Goal: Information Seeking & Learning: Learn about a topic

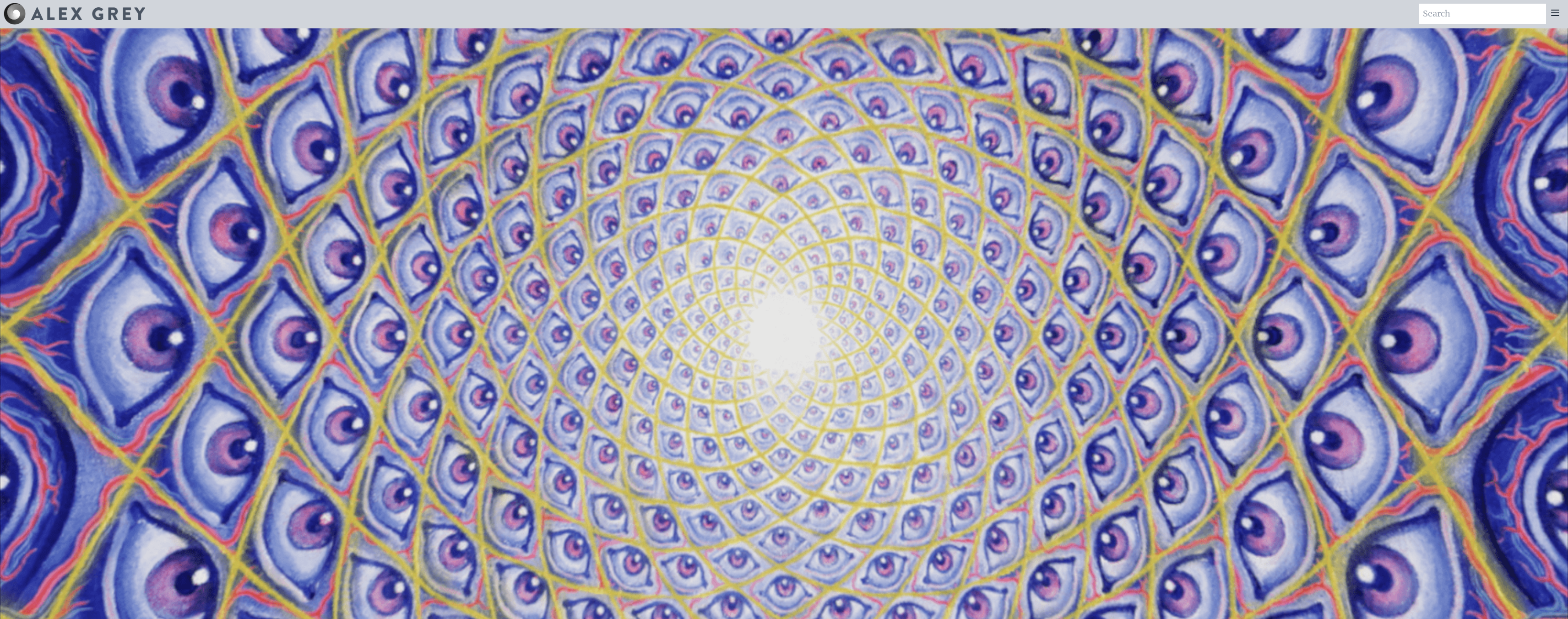
scroll to position [2, 0]
click at [652, 13] on icon at bounding box center [1555, 12] width 11 height 11
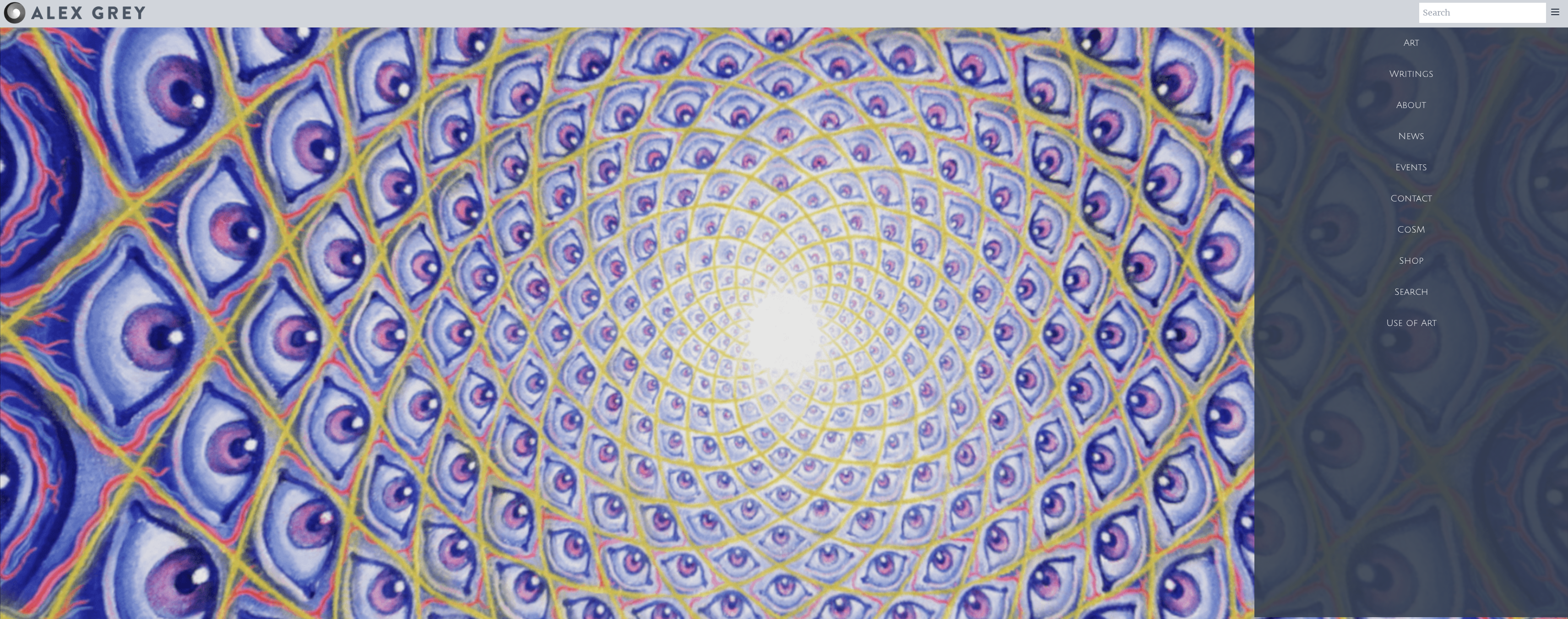
click at [652, 39] on div "Art" at bounding box center [1411, 43] width 313 height 31
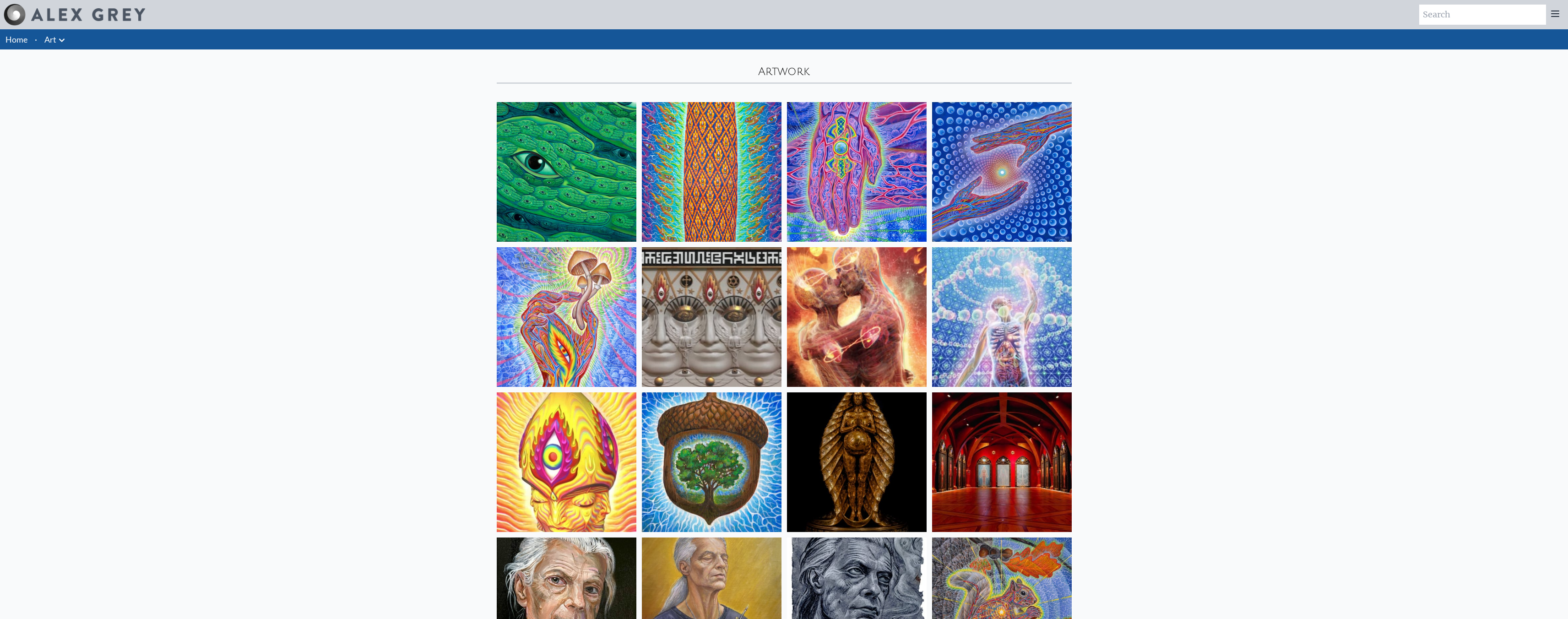
click at [880, 173] on img at bounding box center [857, 172] width 140 height 140
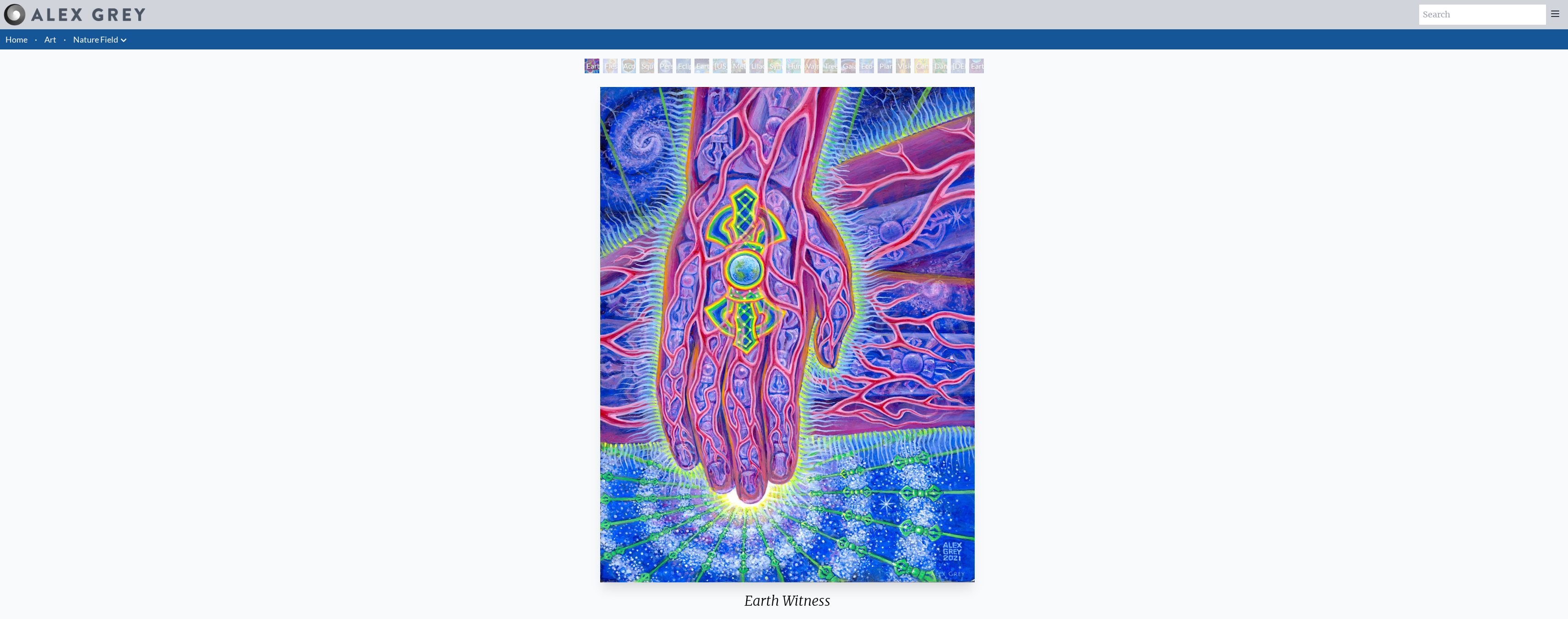
click at [603, 66] on div "Flesh of the Gods" at bounding box center [610, 66] width 15 height 15
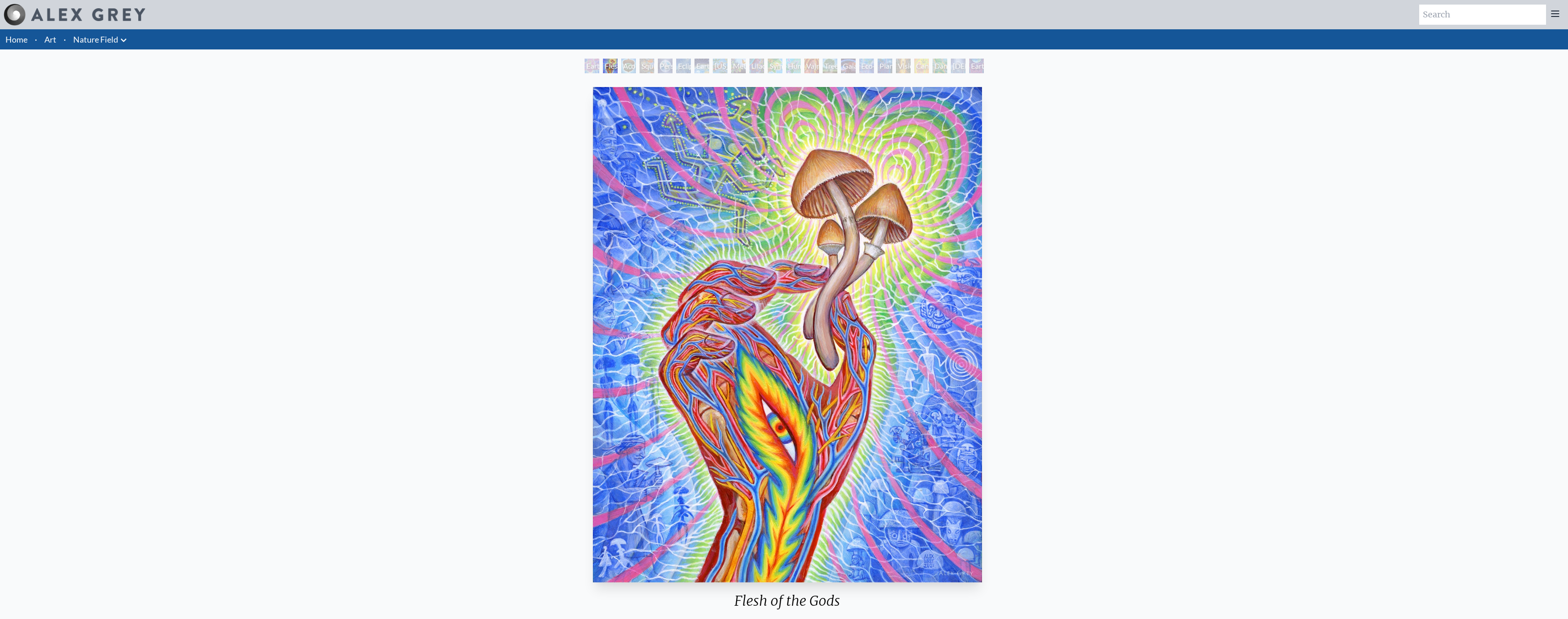
click at [648, 61] on div "Squirrel" at bounding box center [647, 66] width 15 height 15
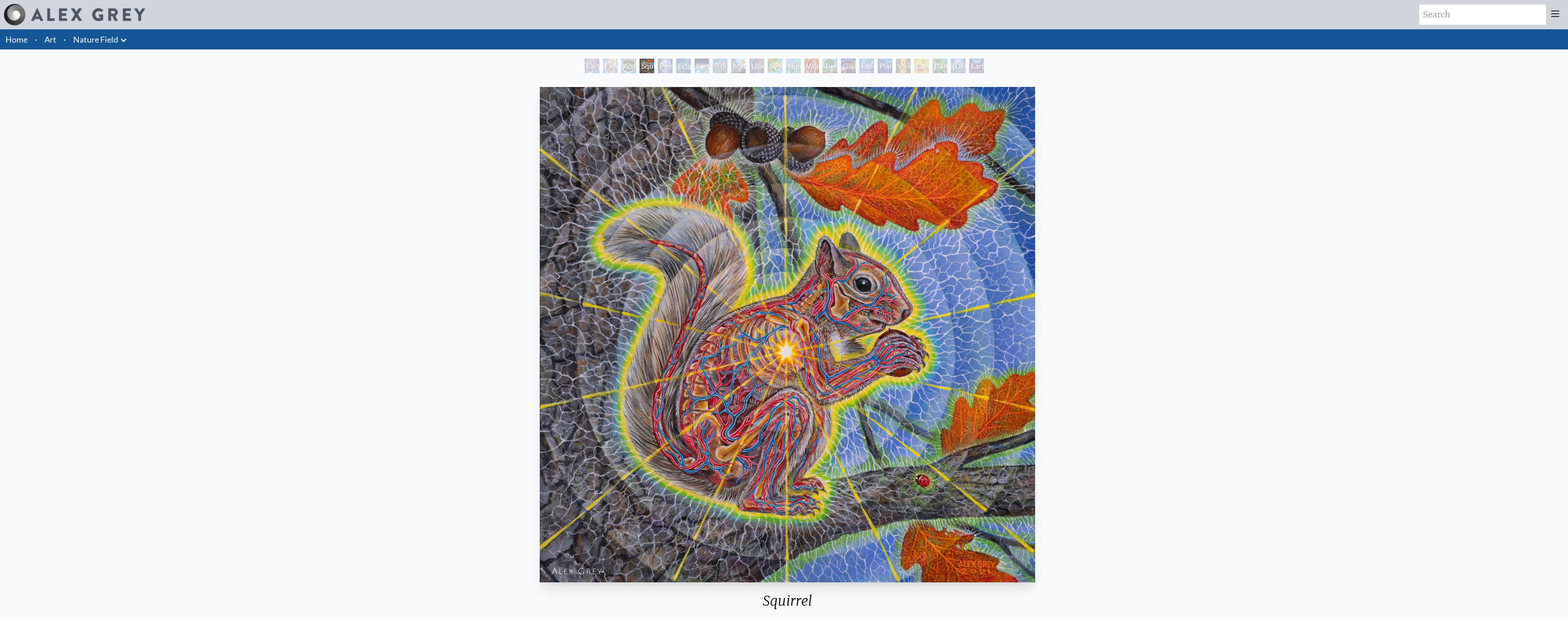
click at [648, 61] on div "Squirrel" at bounding box center [647, 66] width 15 height 15
click at [673, 66] on div "Person Planet" at bounding box center [665, 66] width 15 height 15
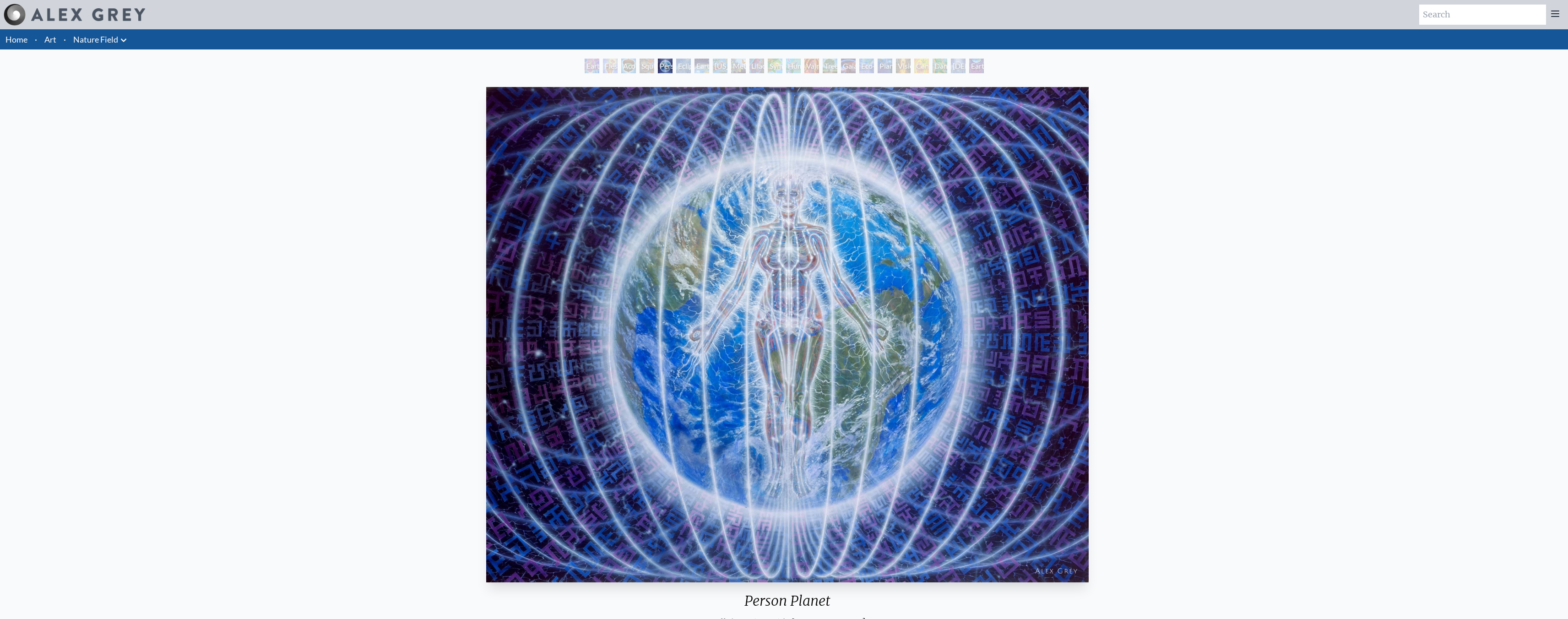
click at [699, 67] on div "Earth Energies" at bounding box center [702, 66] width 15 height 15
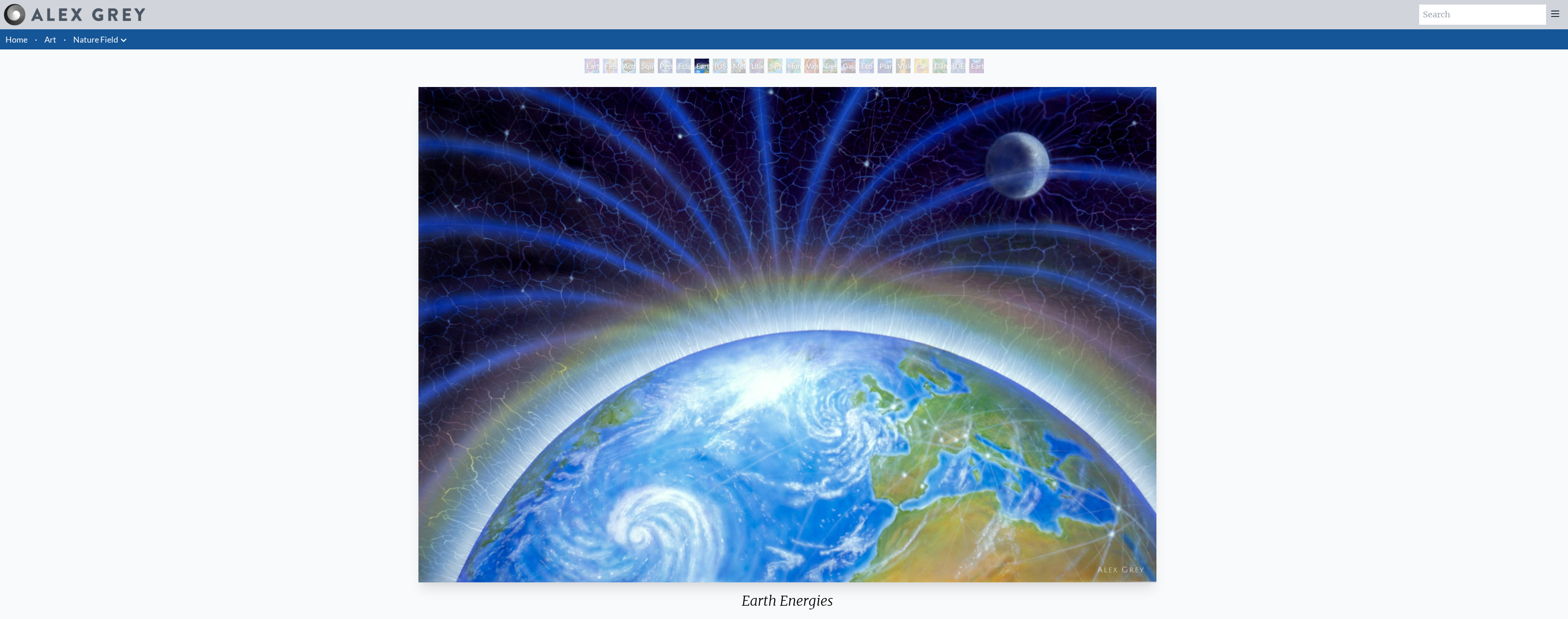
click at [713, 66] on div "Ohio Song" at bounding box center [721, 66] width 15 height 15
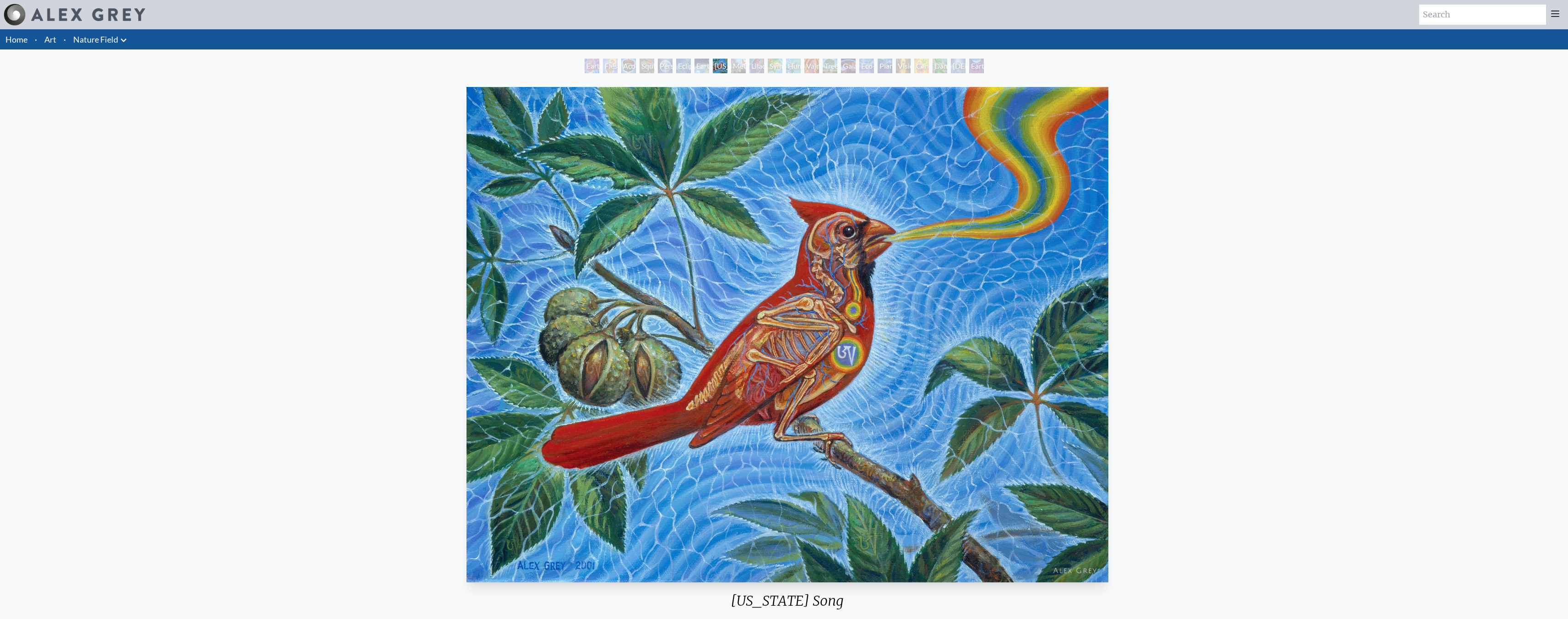
click at [755, 64] on div "Lilacs" at bounding box center [757, 66] width 15 height 15
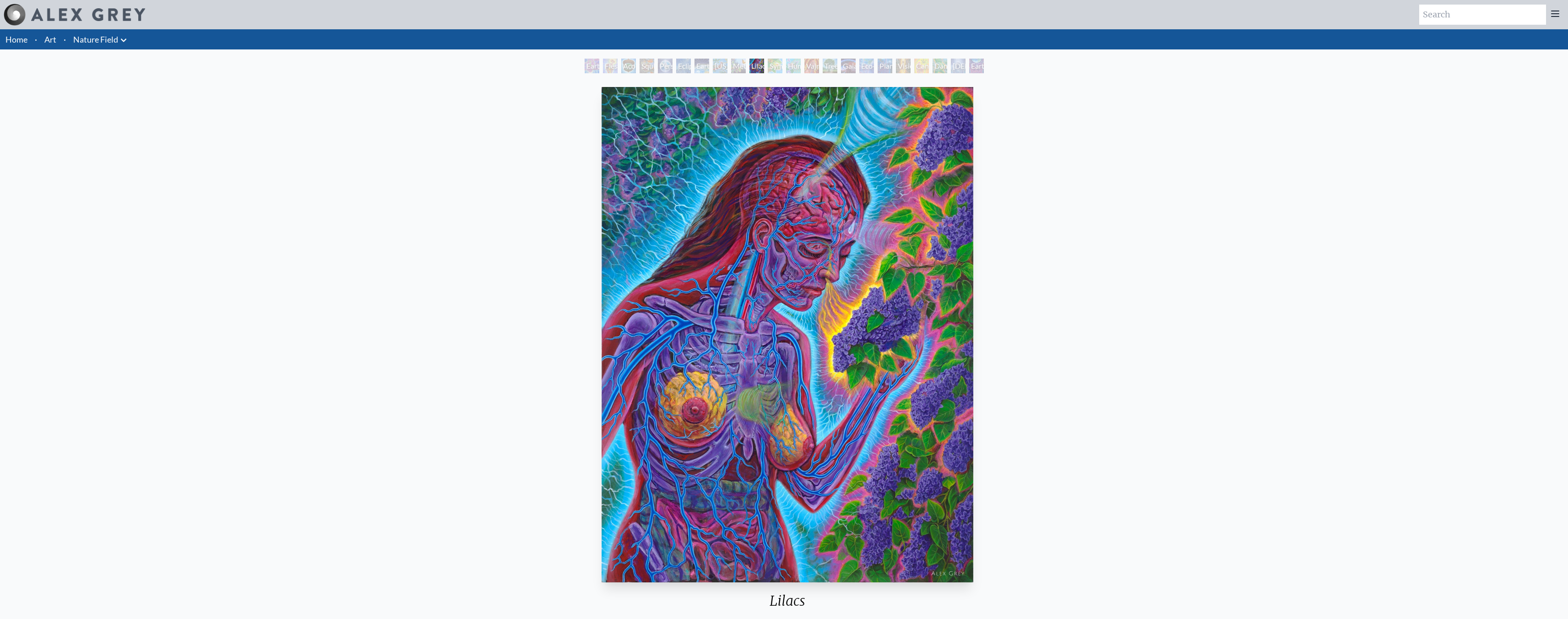
click at [774, 66] on div "Symbiosis: Gall Wasp & Oak Tree" at bounding box center [775, 66] width 15 height 15
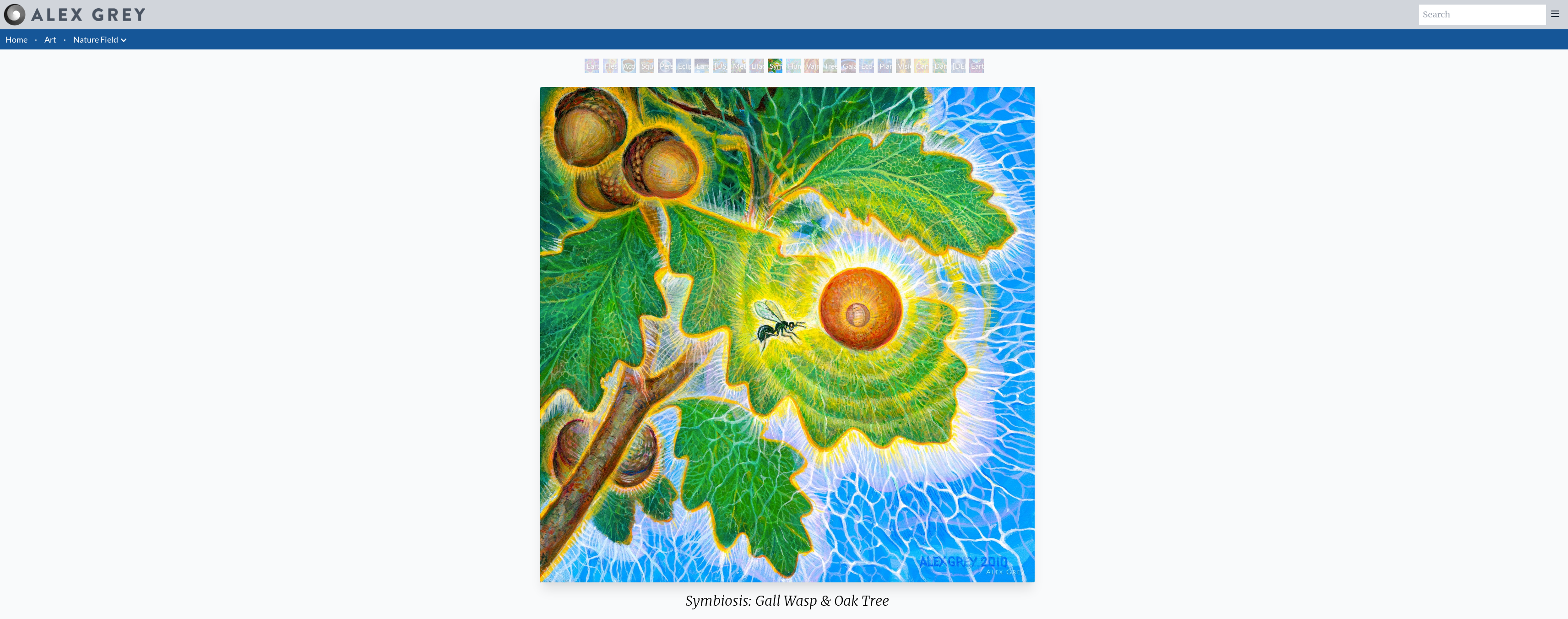
click at [835, 63] on div "Tree & Person" at bounding box center [830, 66] width 15 height 15
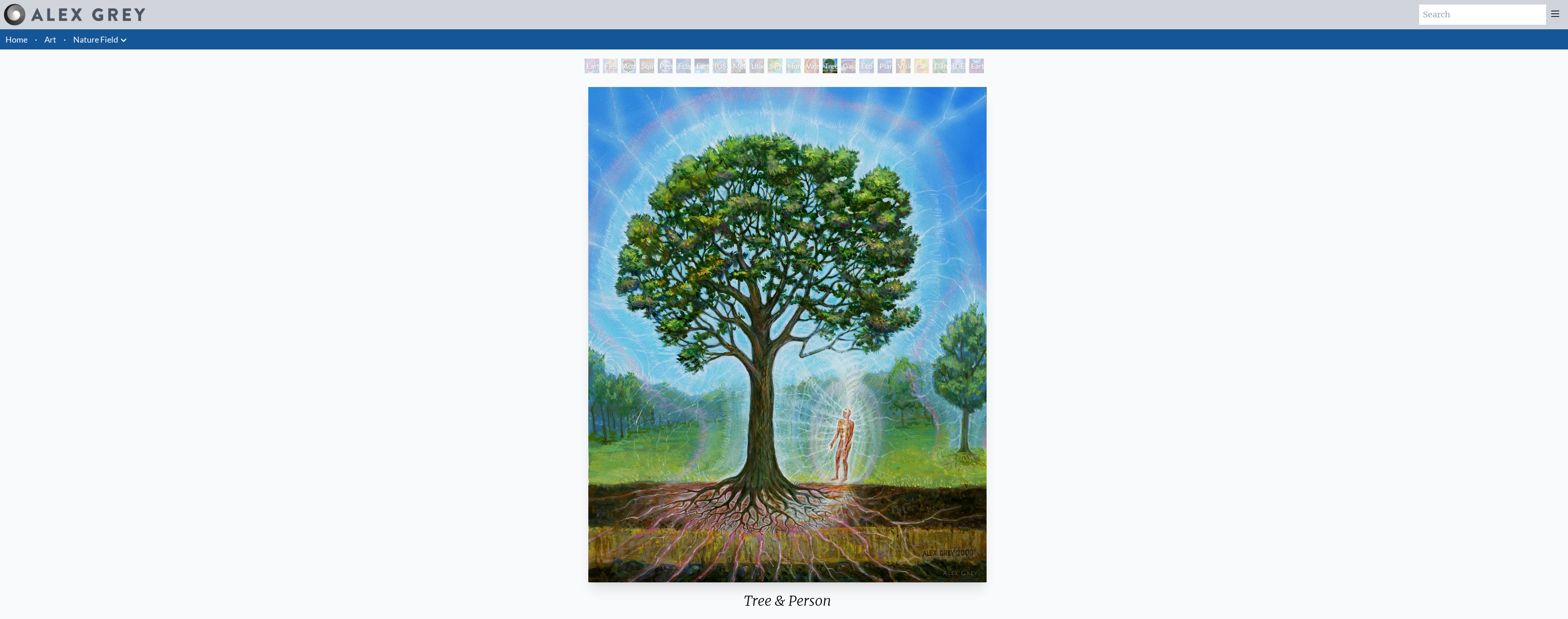
click at [869, 68] on div "Eco-Atlas" at bounding box center [867, 66] width 15 height 15
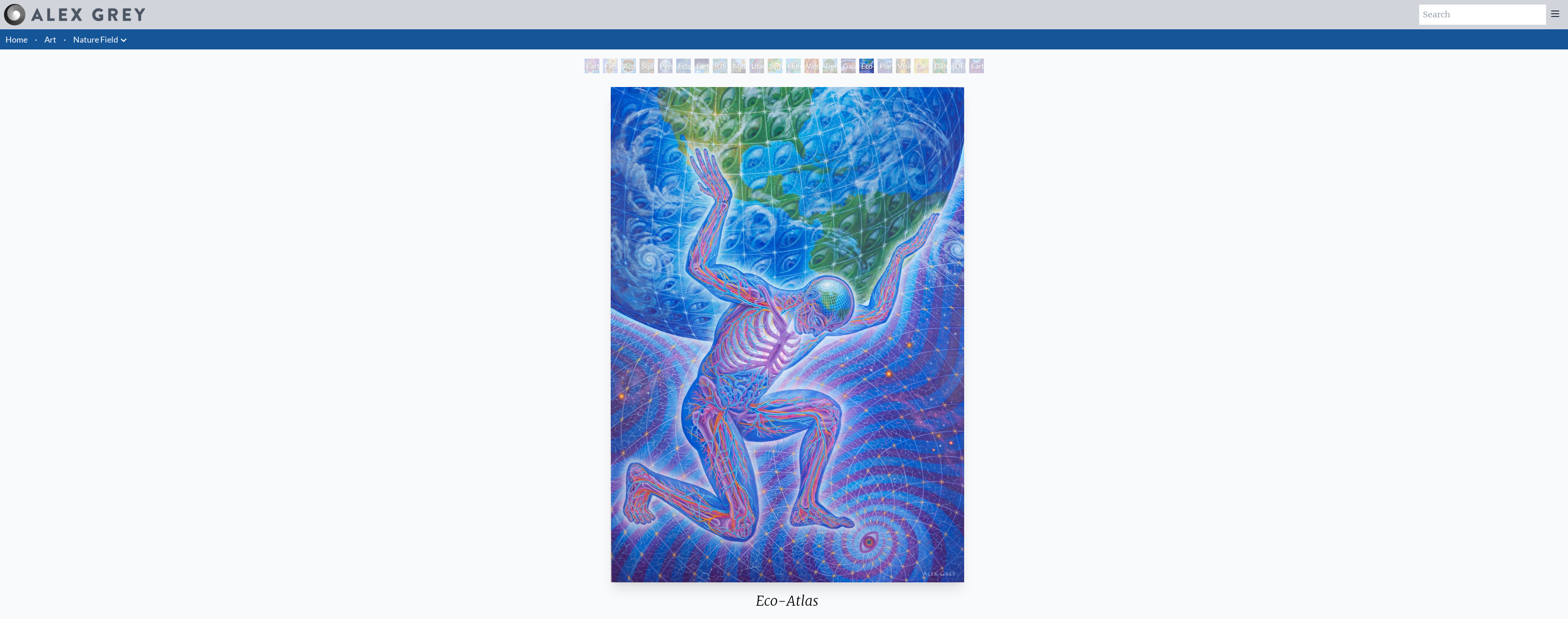
click at [890, 66] on div "Planetary Prayers" at bounding box center [885, 66] width 15 height 15
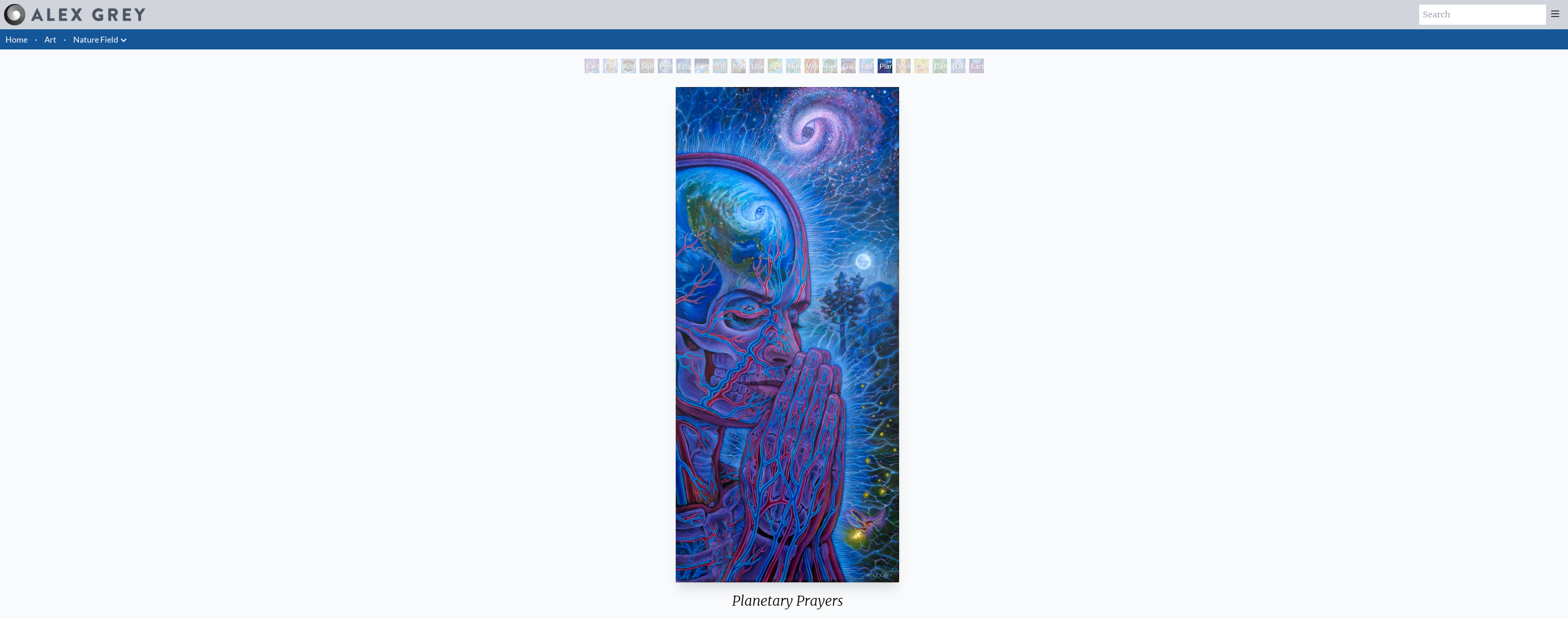
click at [924, 64] on div "Cannabis Mudra" at bounding box center [922, 66] width 15 height 15
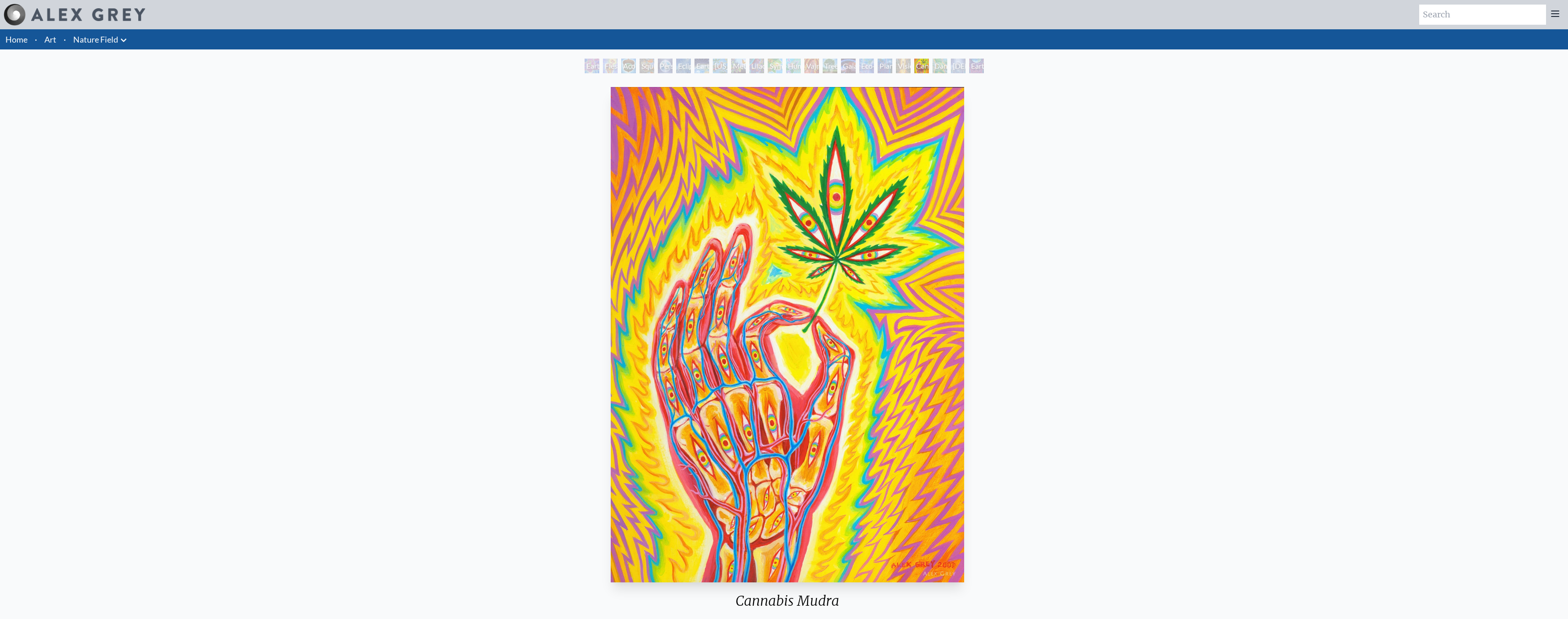
click at [956, 64] on div "Baptism in the Ocean of Awareness" at bounding box center [959, 66] width 15 height 15
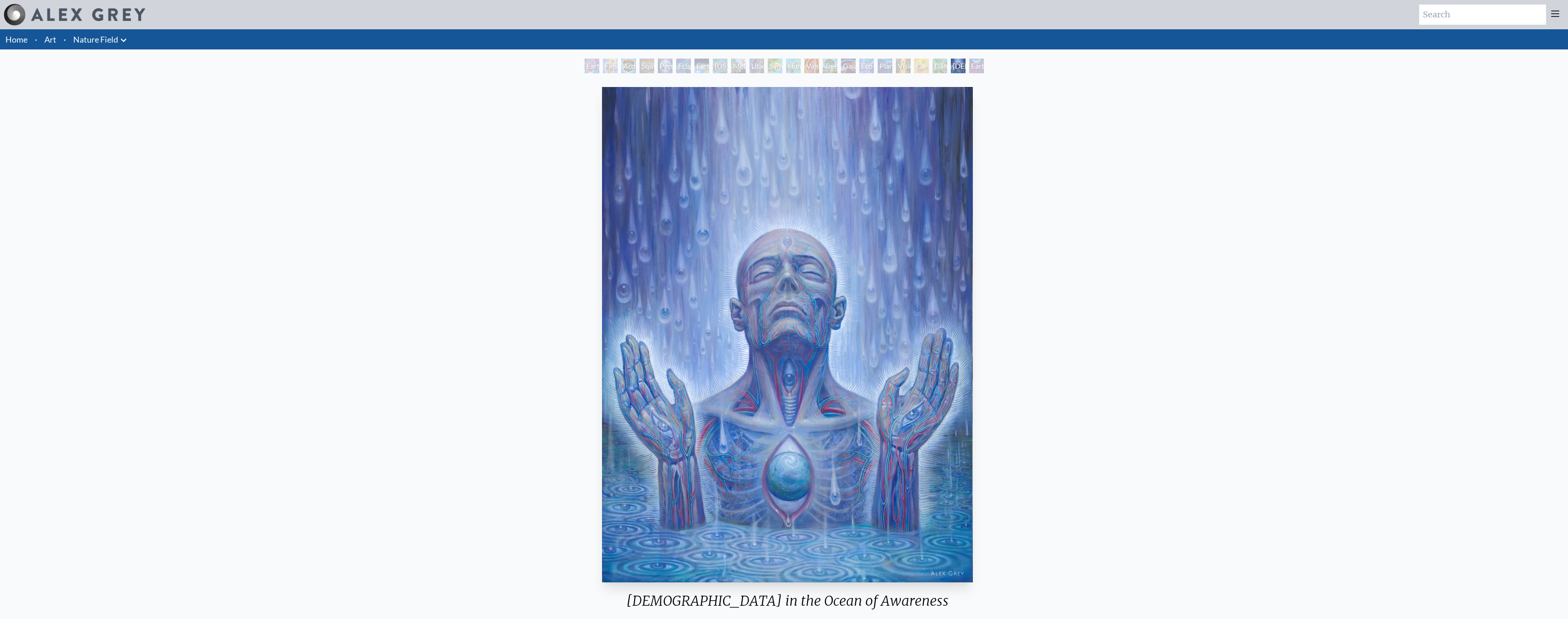
click at [978, 68] on div "Earthmind" at bounding box center [977, 66] width 15 height 15
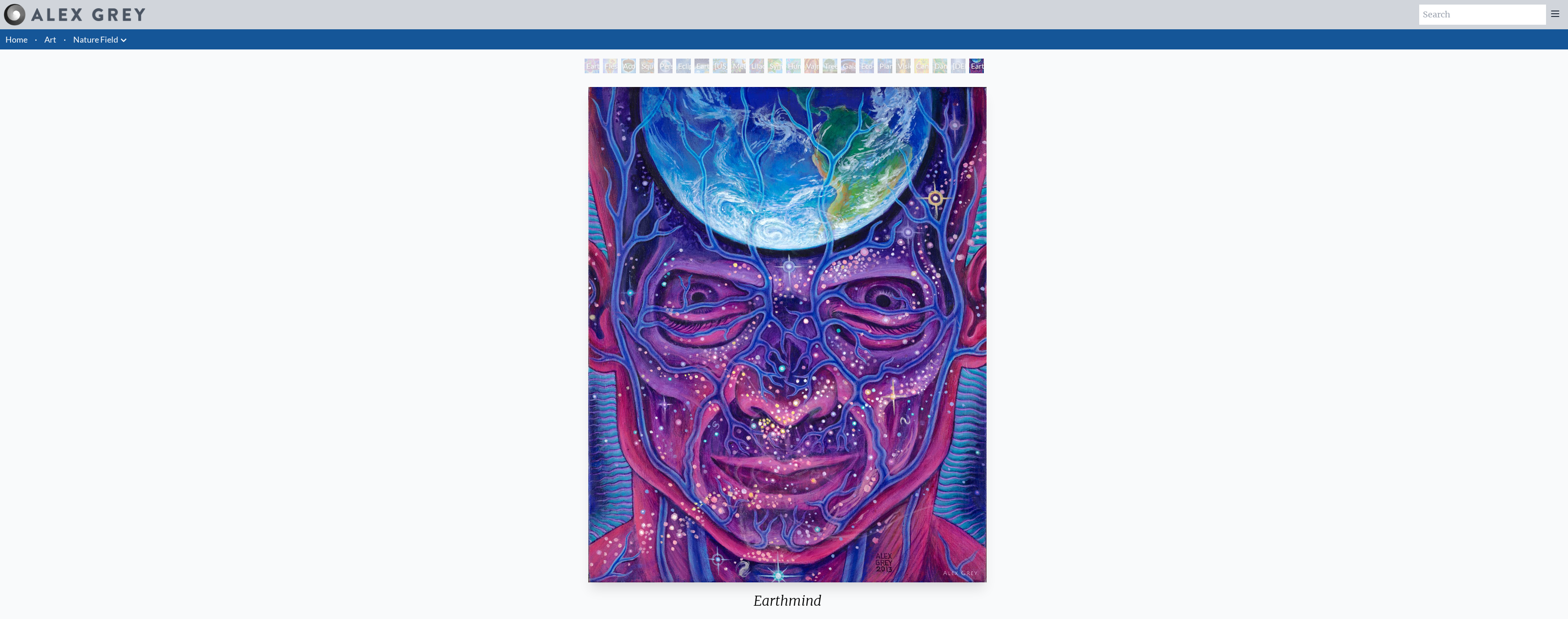
drag, startPoint x: 1016, startPoint y: 71, endPoint x: 1016, endPoint y: 78, distance: 7.0
click at [1016, 78] on div "Earth Witness Flesh of the Gods Acorn Dream Squirrel Person Planet Eclipse Eart…" at bounding box center [784, 379] width 1568 height 641
click at [17, 42] on link "Home" at bounding box center [17, 39] width 22 height 10
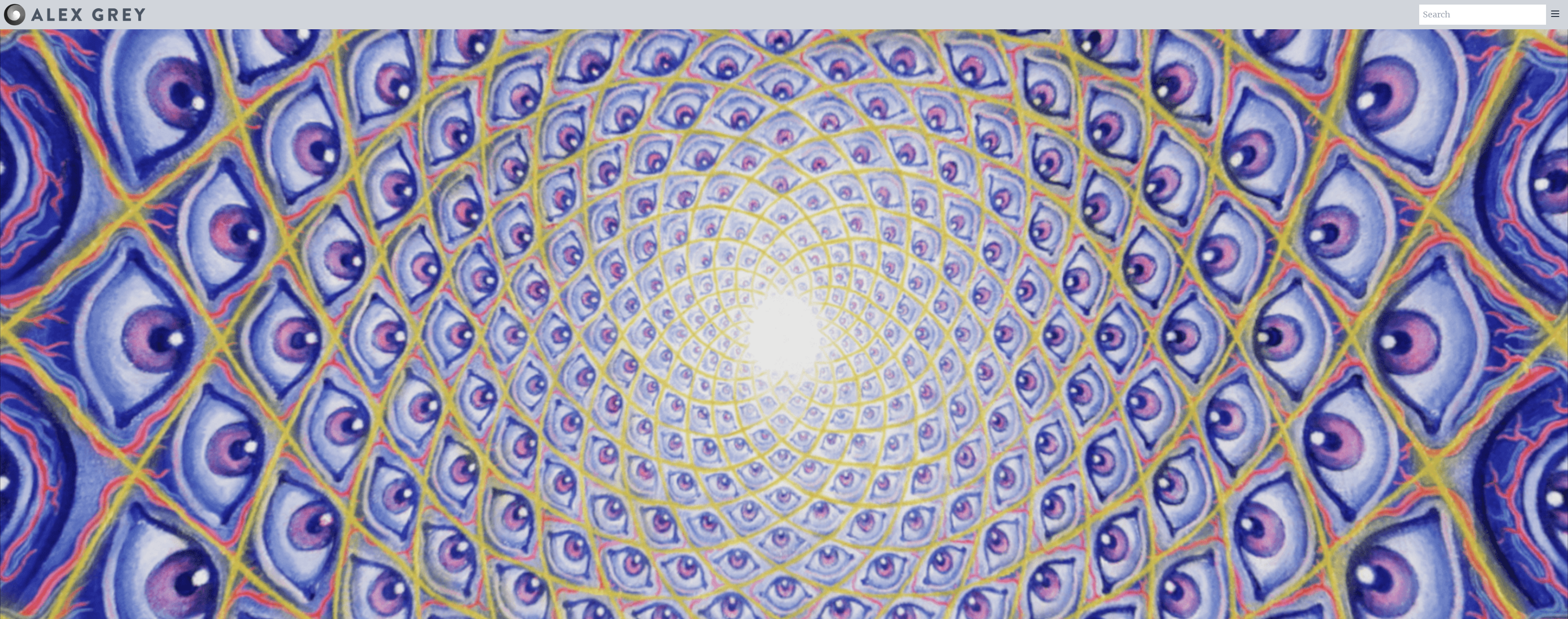
click at [1562, 11] on div at bounding box center [1555, 15] width 18 height 20
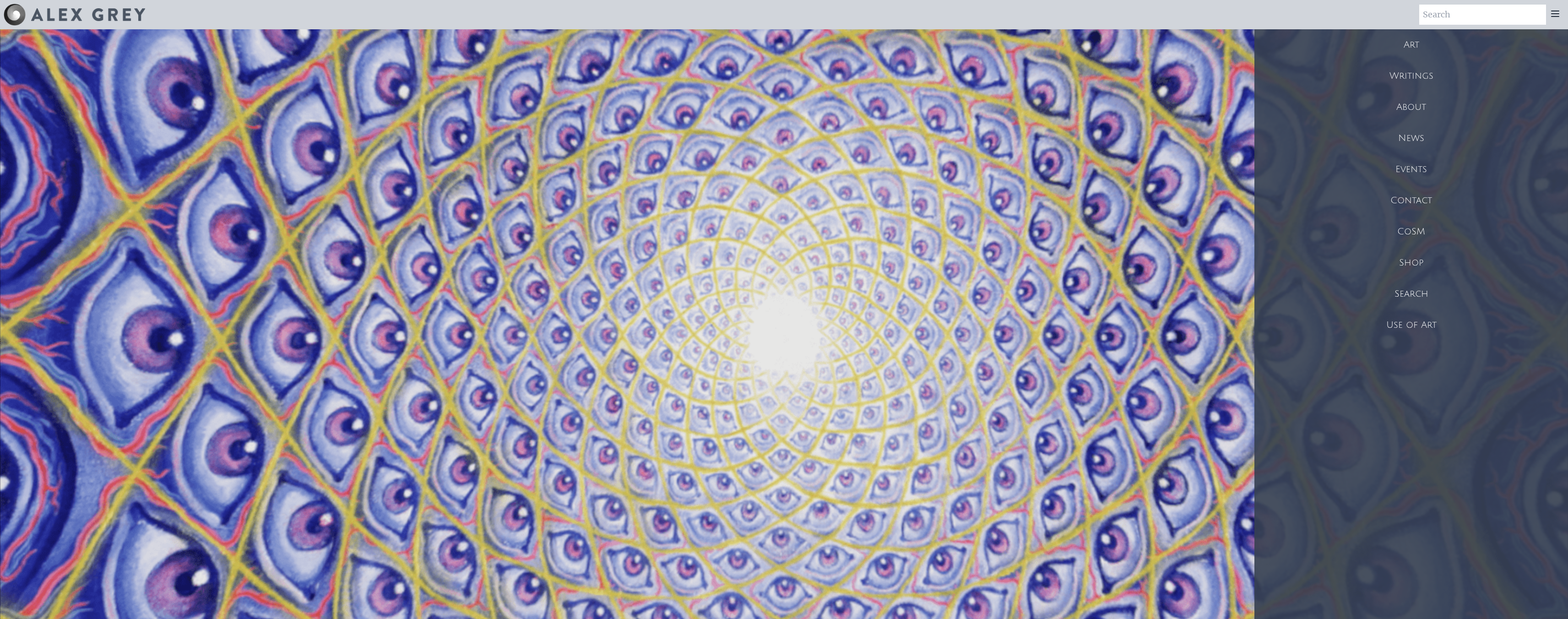
click at [1560, 12] on icon at bounding box center [1555, 14] width 11 height 11
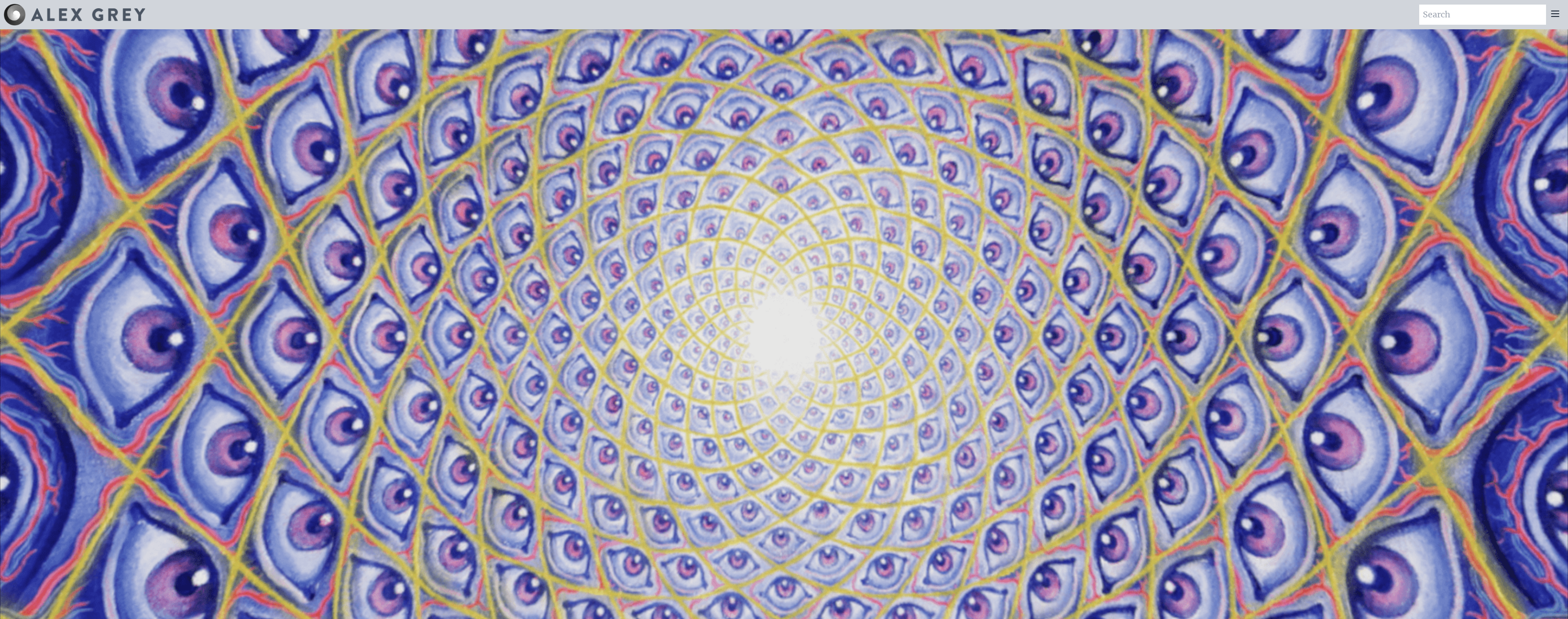
click at [1561, 11] on icon at bounding box center [1555, 14] width 11 height 11
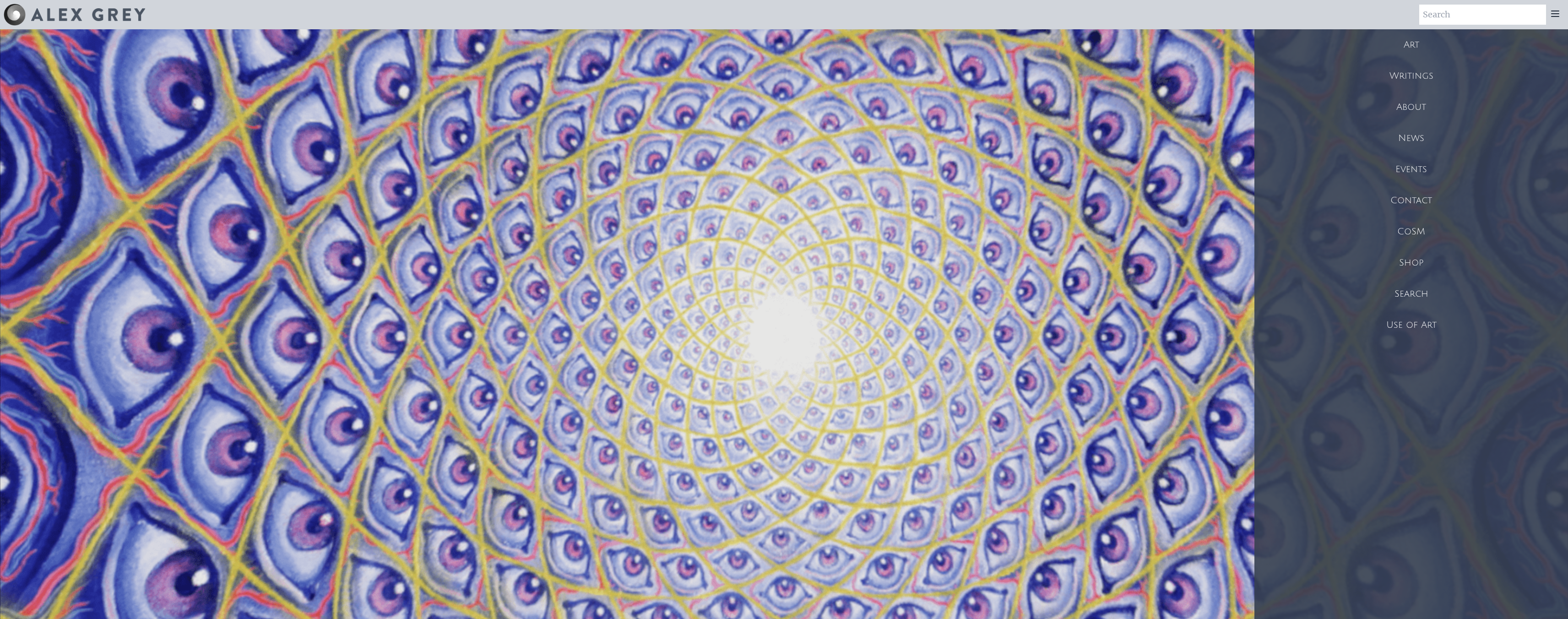
click at [1452, 41] on div "Art" at bounding box center [1411, 45] width 313 height 31
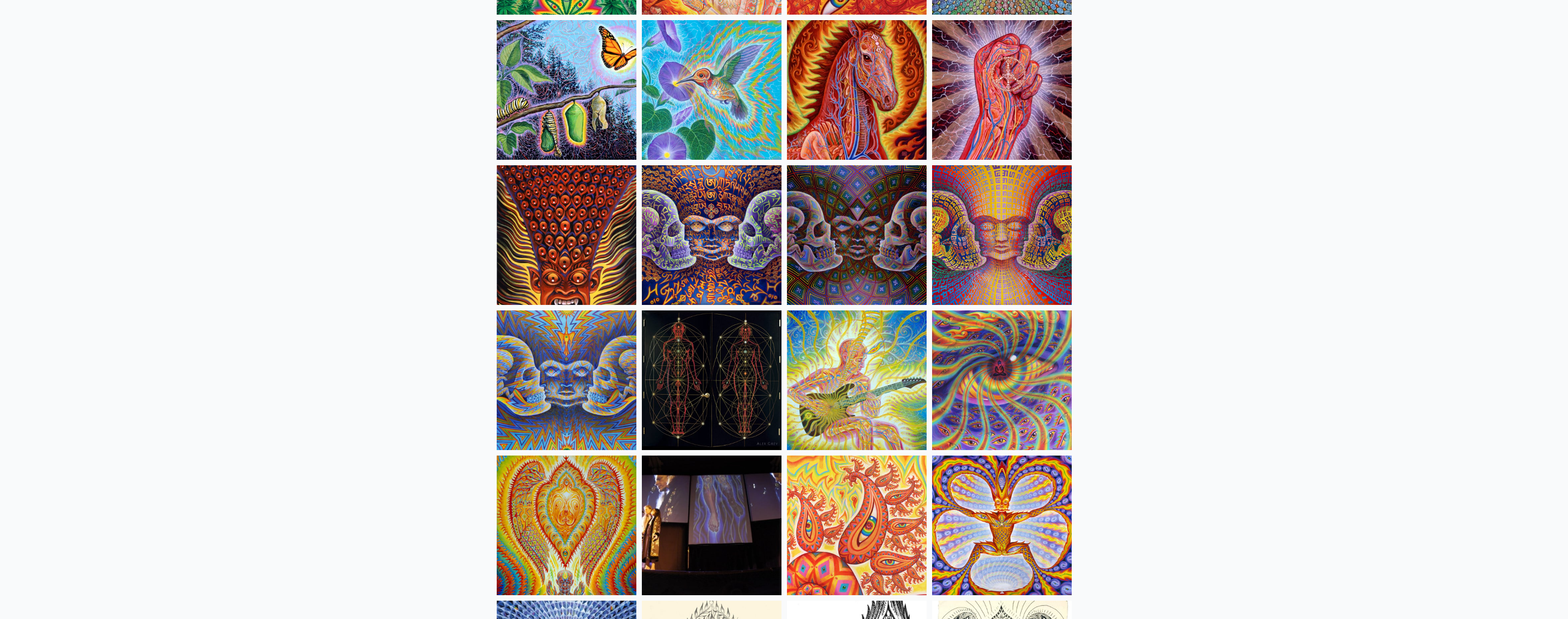
scroll to position [4718, 0]
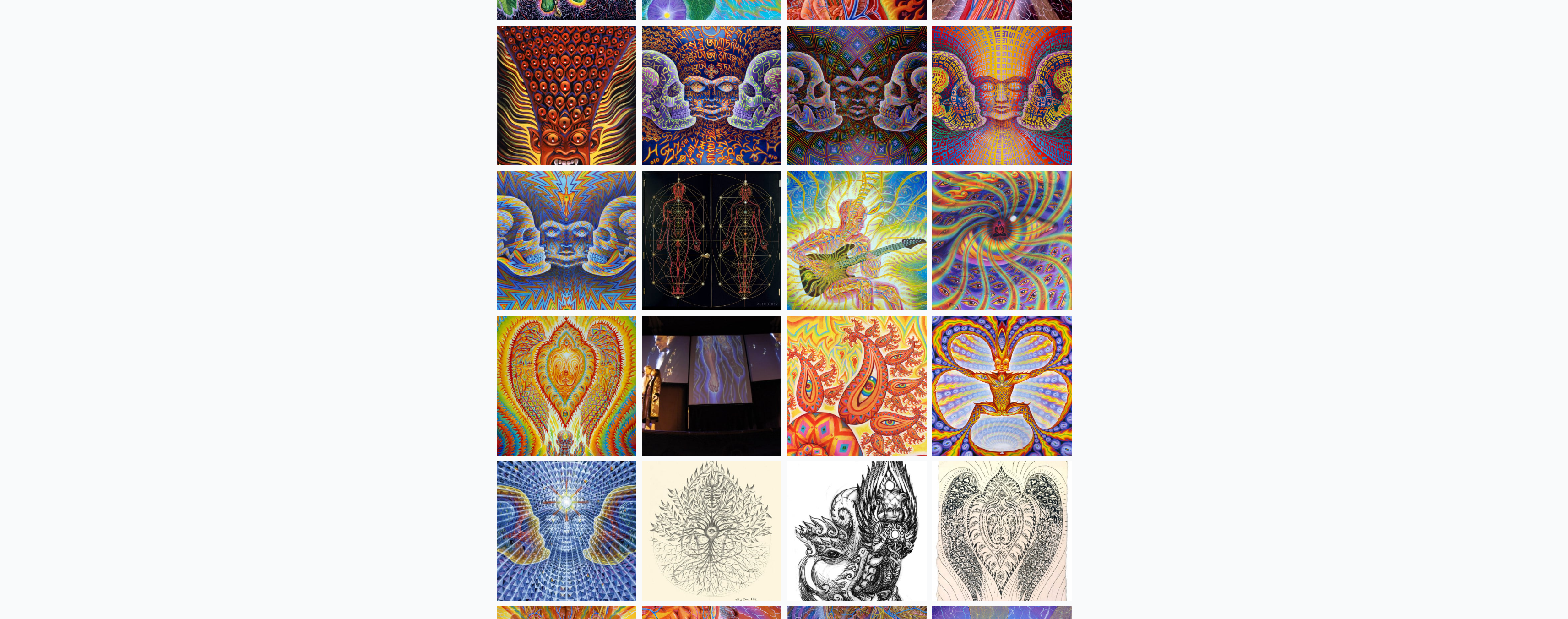
click at [566, 359] on img at bounding box center [567, 386] width 140 height 140
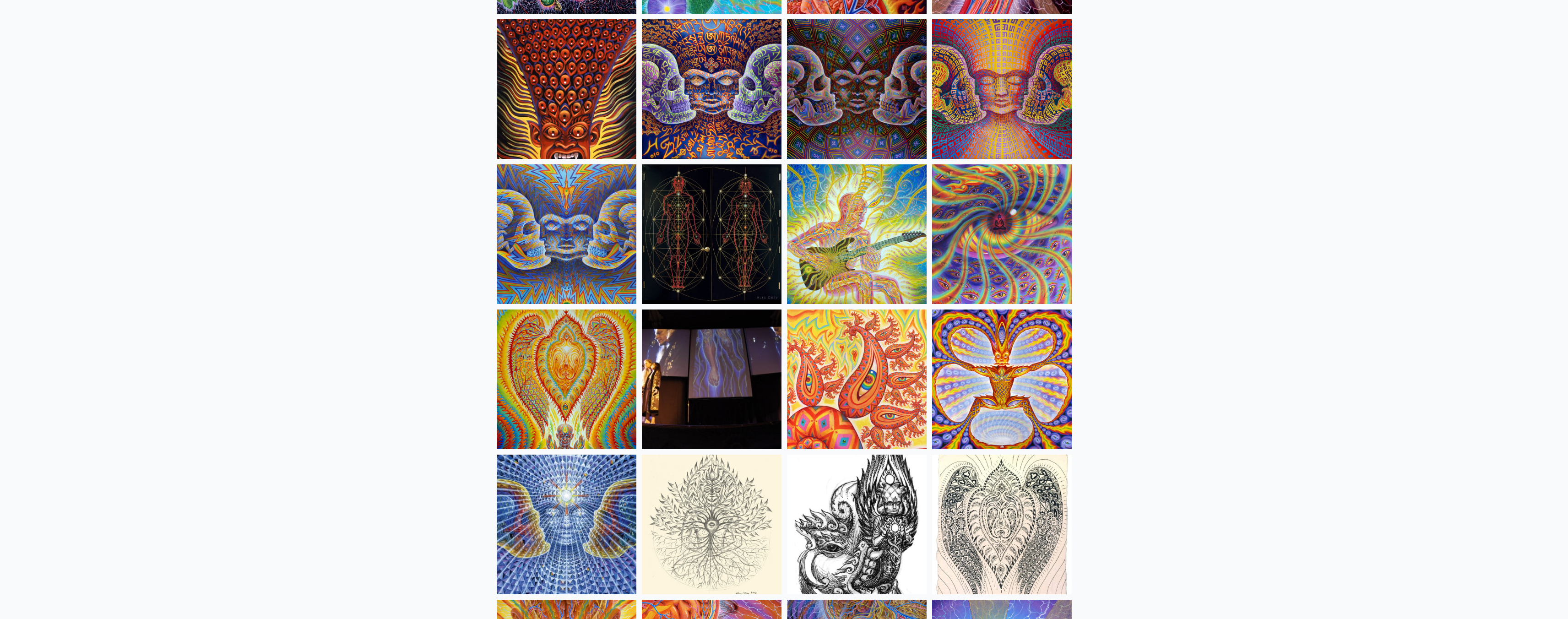
scroll to position [4726, 0]
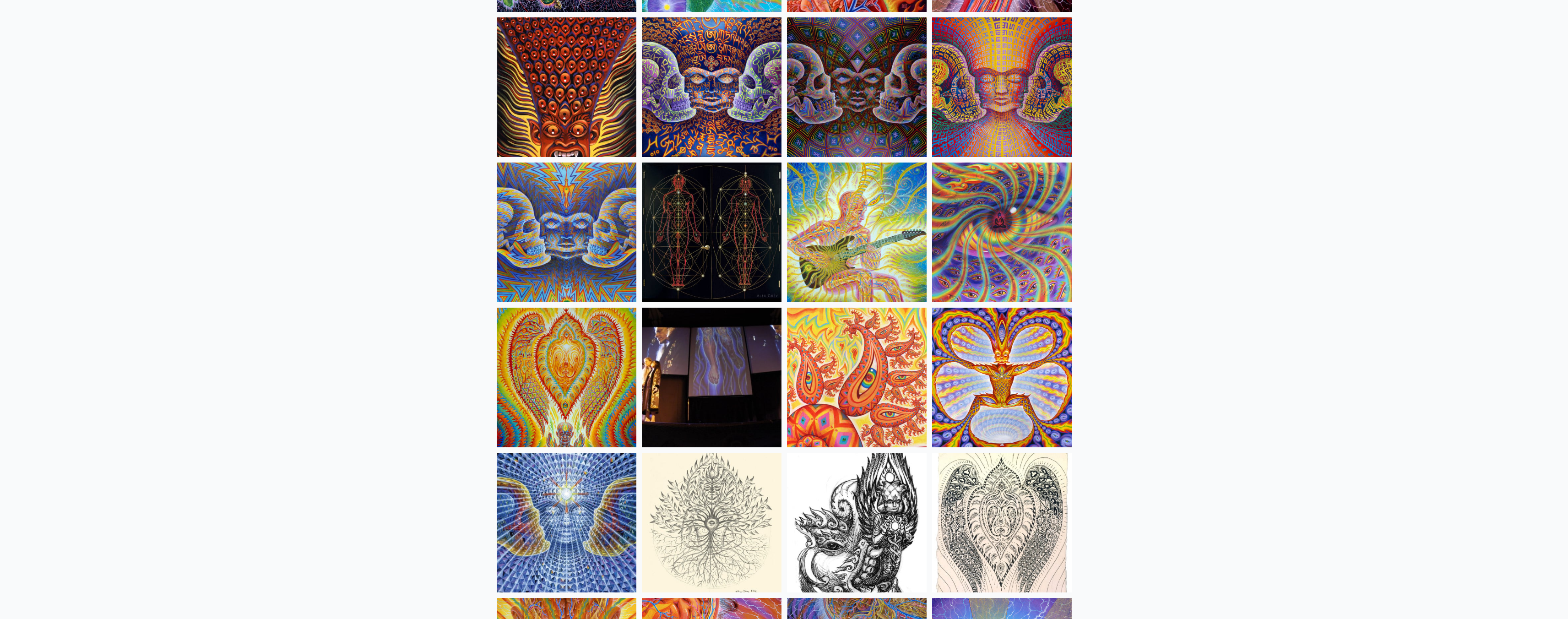
click at [1010, 477] on img at bounding box center [1002, 523] width 140 height 140
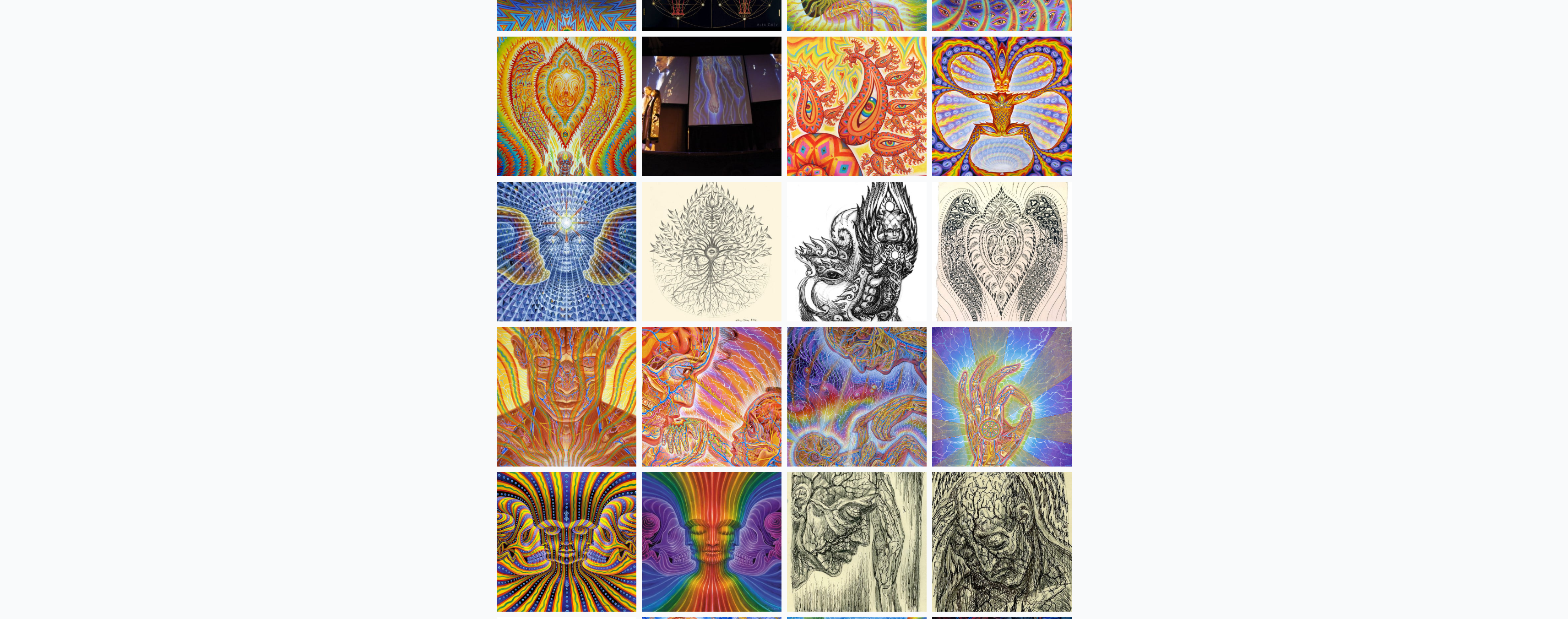
scroll to position [5003, 0]
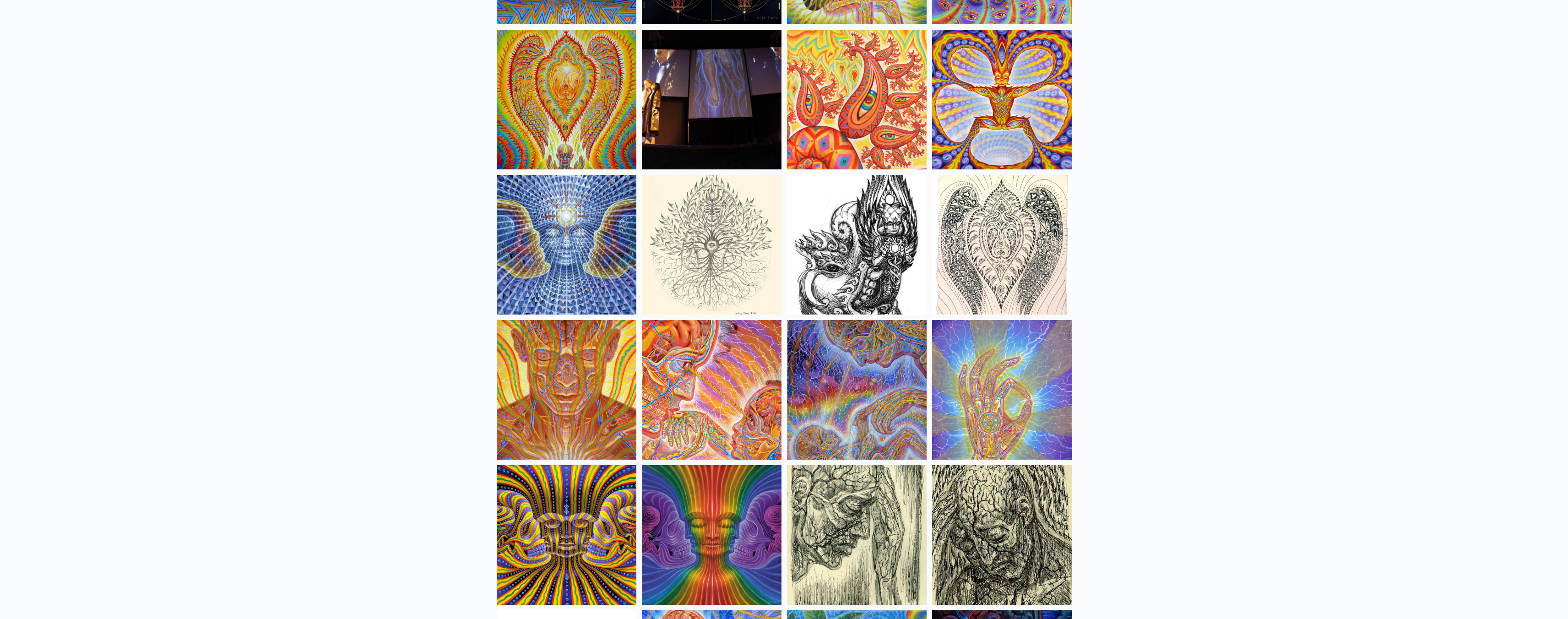
click at [716, 258] on img at bounding box center [711, 244] width 140 height 140
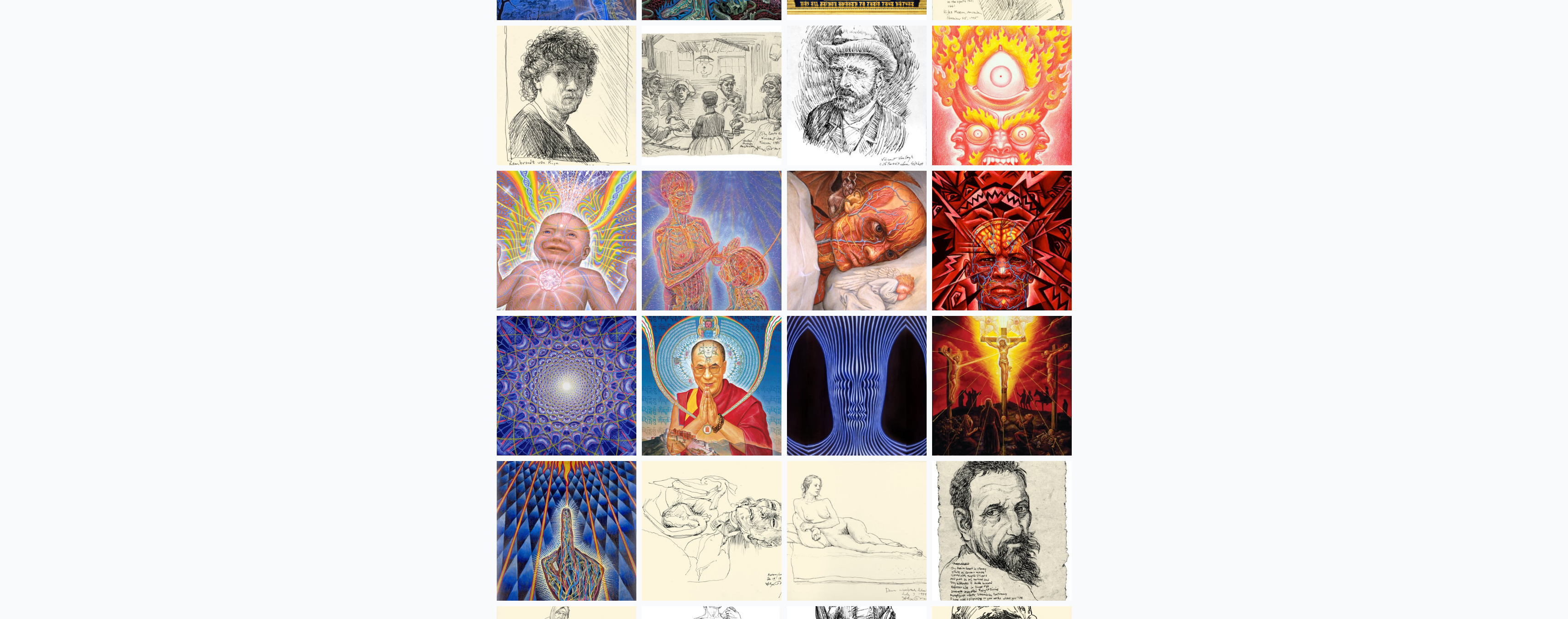
scroll to position [7765, 0]
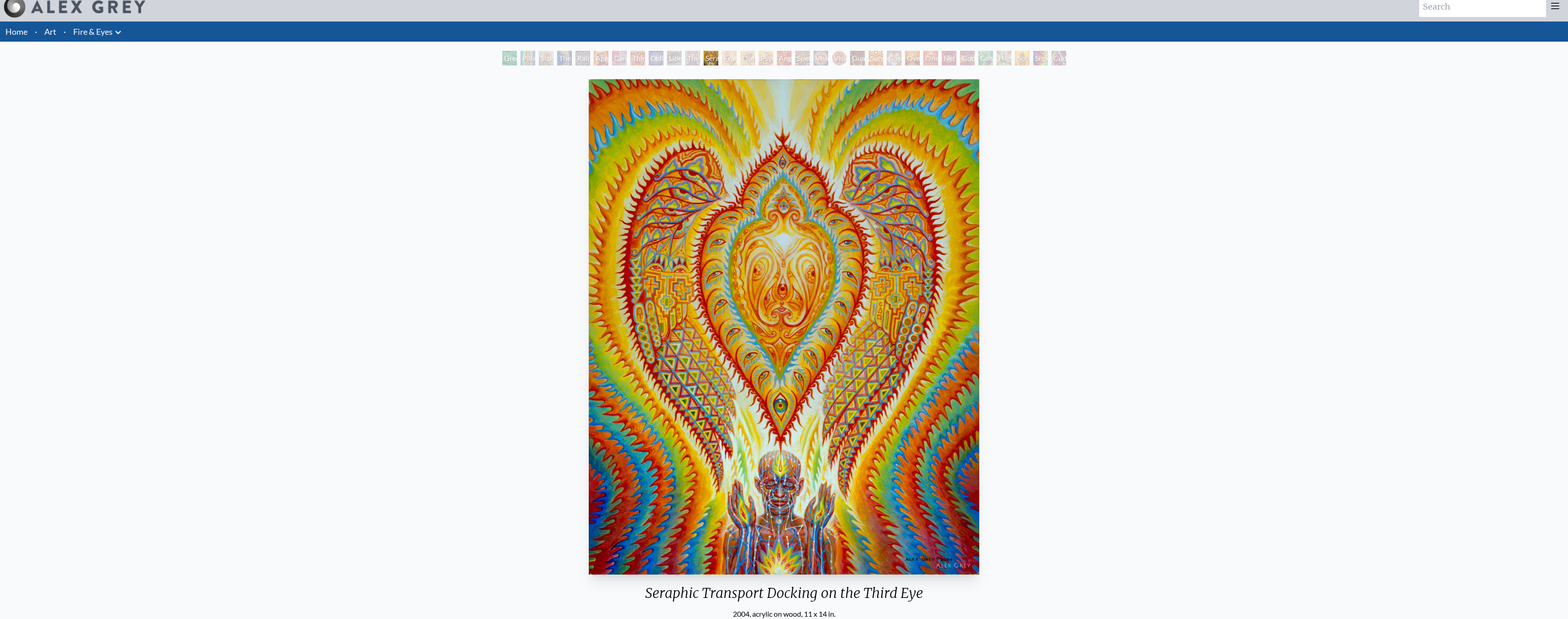
scroll to position [17, 0]
